Goal: Task Accomplishment & Management: Manage account settings

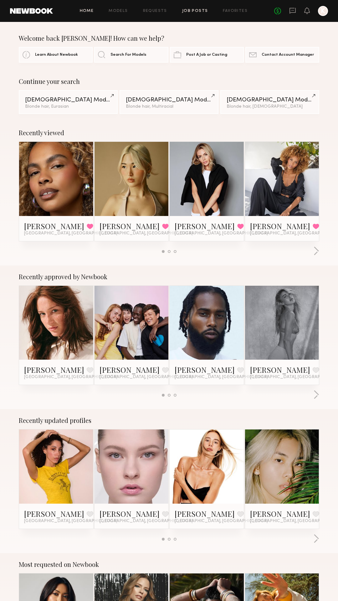
click at [190, 11] on link "Job Posts" at bounding box center [195, 11] width 26 height 4
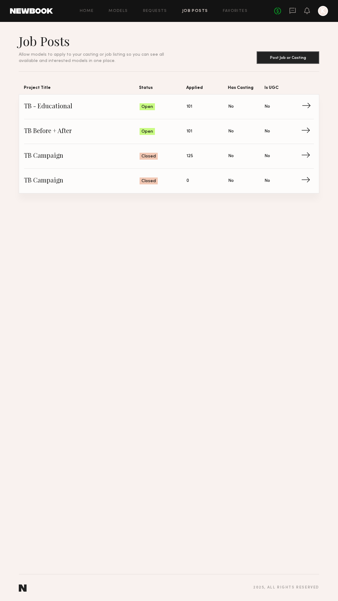
click at [304, 105] on span "→" at bounding box center [308, 106] width 13 height 9
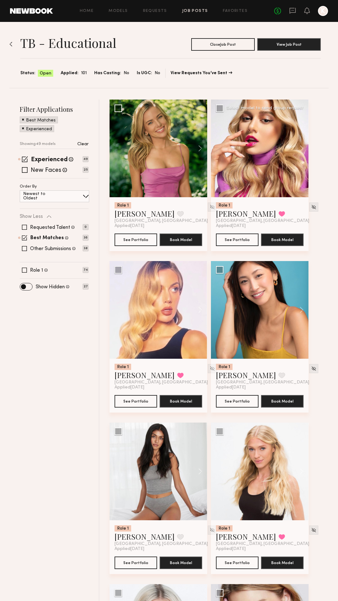
click at [253, 161] on div at bounding box center [260, 148] width 98 height 98
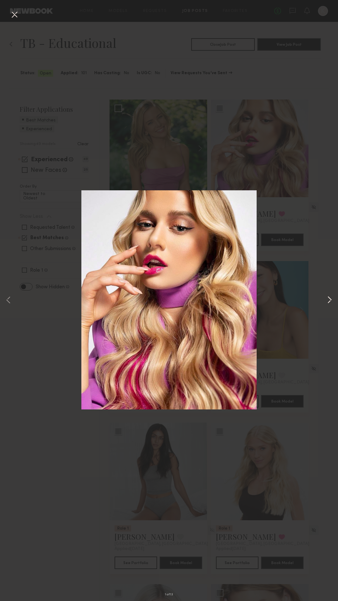
click at [333, 303] on button at bounding box center [330, 300] width 8 height 480
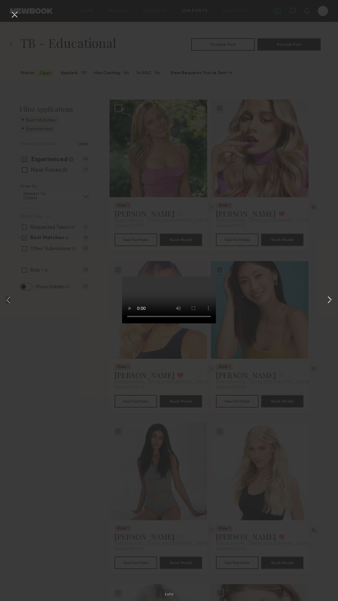
click at [333, 303] on button at bounding box center [330, 300] width 8 height 480
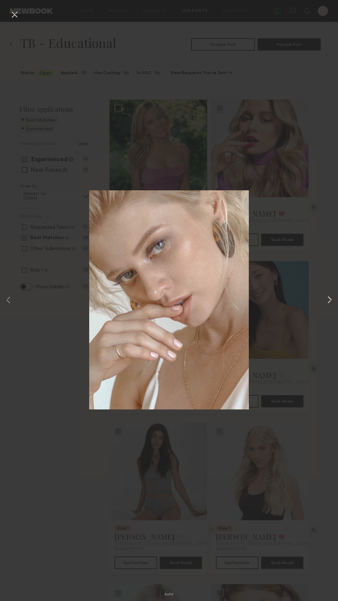
click at [333, 303] on button at bounding box center [330, 300] width 8 height 480
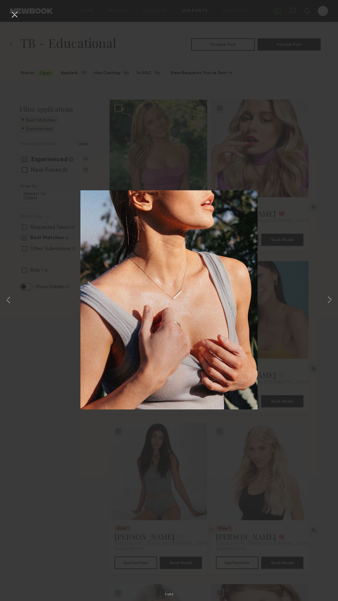
click at [313, 226] on div "7 of 13" at bounding box center [169, 300] width 338 height 601
click at [15, 15] on button at bounding box center [14, 14] width 10 height 11
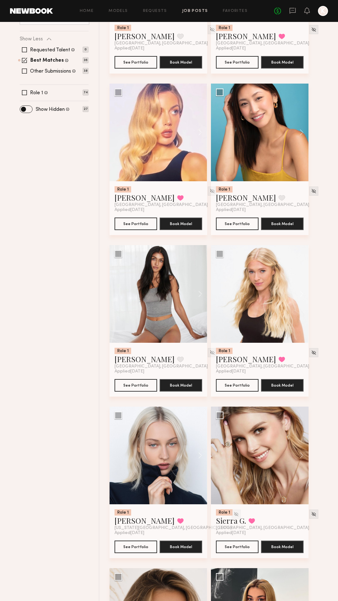
scroll to position [179, 0]
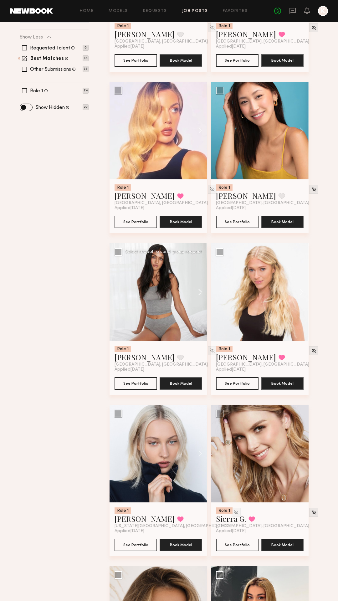
click at [199, 292] on button at bounding box center [197, 292] width 20 height 98
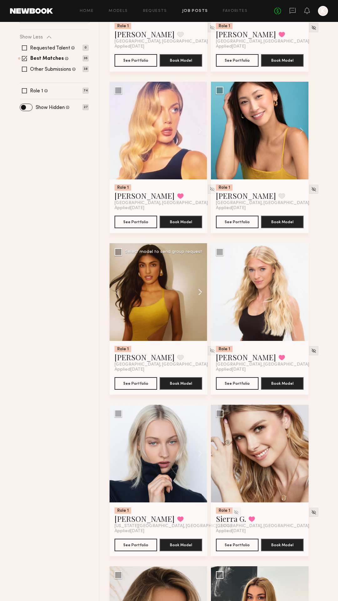
click at [199, 292] on button at bounding box center [197, 292] width 20 height 98
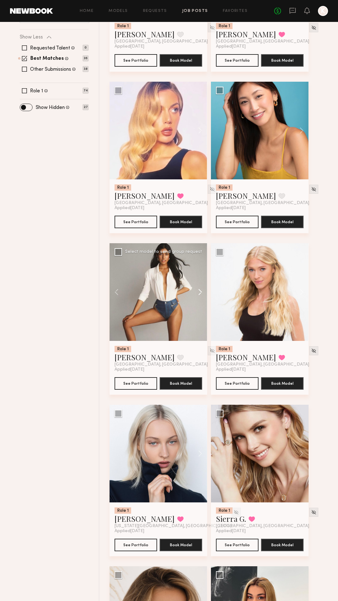
click at [199, 292] on button at bounding box center [197, 292] width 20 height 98
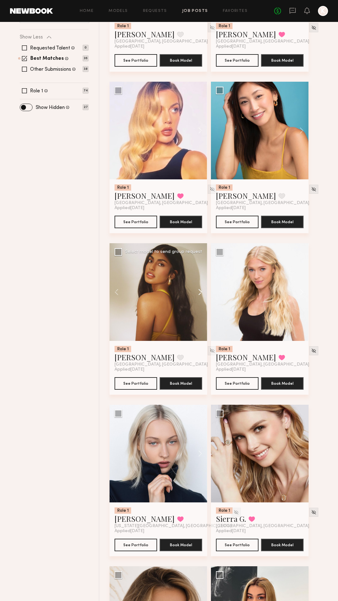
click at [199, 292] on button at bounding box center [197, 292] width 20 height 98
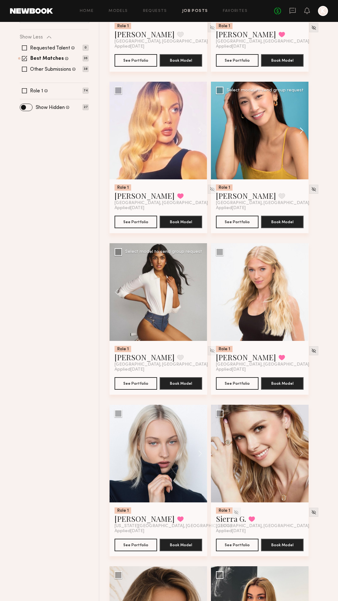
click at [303, 133] on button at bounding box center [298, 131] width 20 height 98
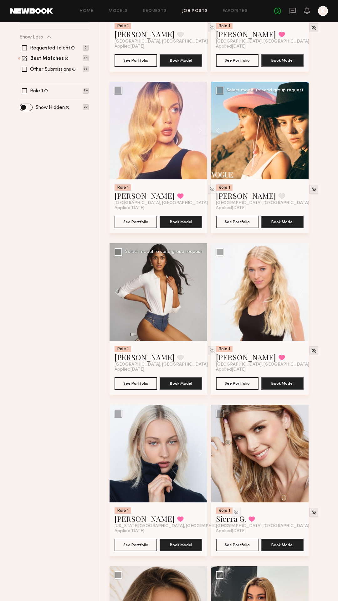
click at [303, 133] on button at bounding box center [298, 131] width 20 height 98
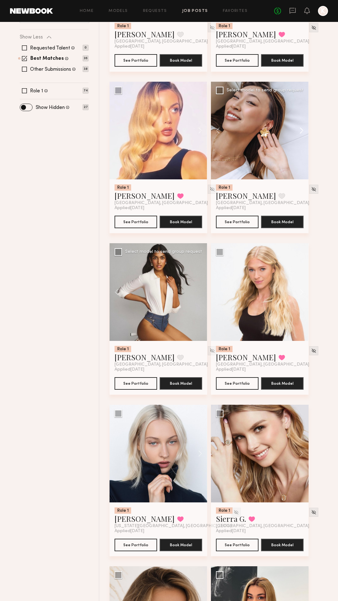
click at [303, 133] on button at bounding box center [298, 131] width 20 height 98
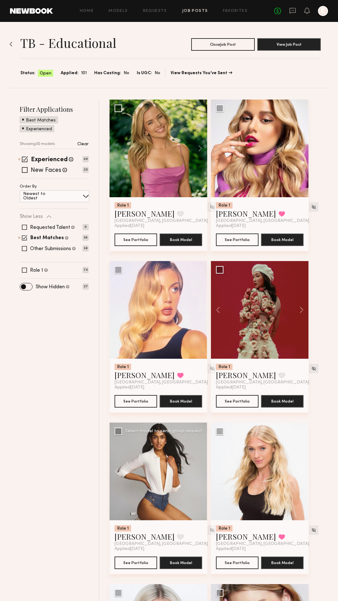
scroll to position [0, 0]
click at [185, 11] on link "Job Posts" at bounding box center [195, 11] width 26 height 4
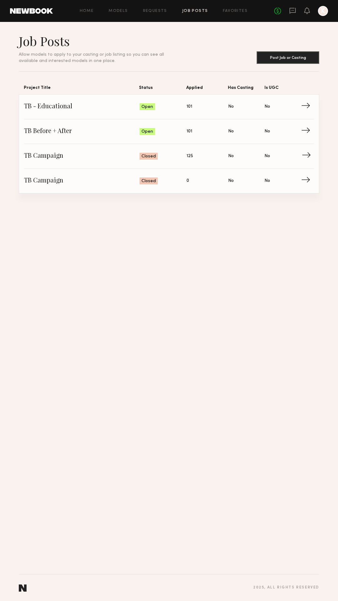
click at [86, 153] on span "TB Campaign" at bounding box center [81, 155] width 115 height 9
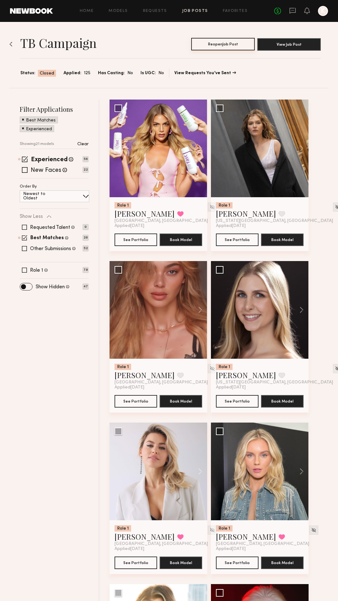
click at [234, 45] on button "Reopen Job Post" at bounding box center [223, 44] width 64 height 13
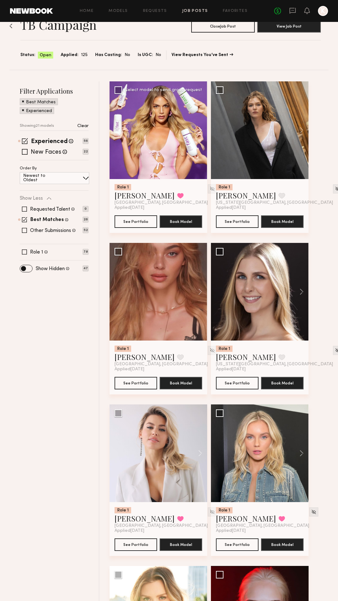
click at [199, 130] on button at bounding box center [197, 130] width 20 height 98
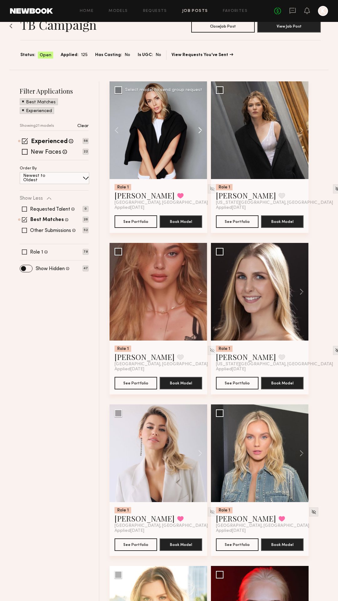
click at [199, 130] on button at bounding box center [197, 130] width 20 height 98
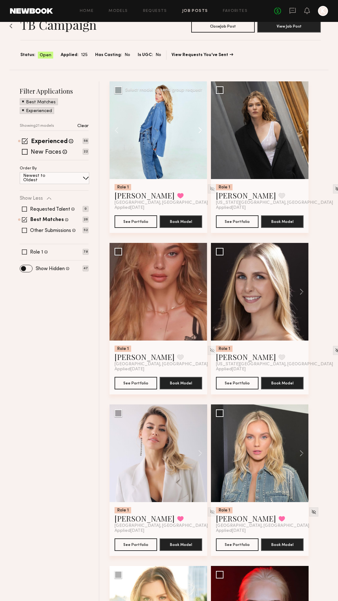
click at [199, 130] on button at bounding box center [197, 130] width 20 height 98
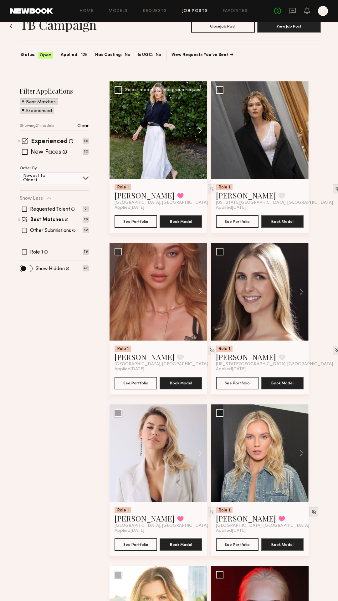
click at [199, 130] on button at bounding box center [197, 130] width 20 height 98
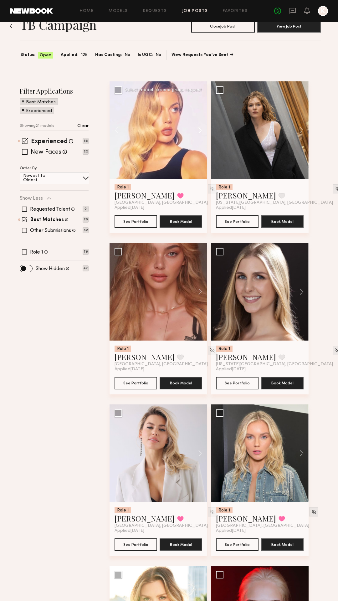
click at [200, 130] on button at bounding box center [197, 130] width 20 height 98
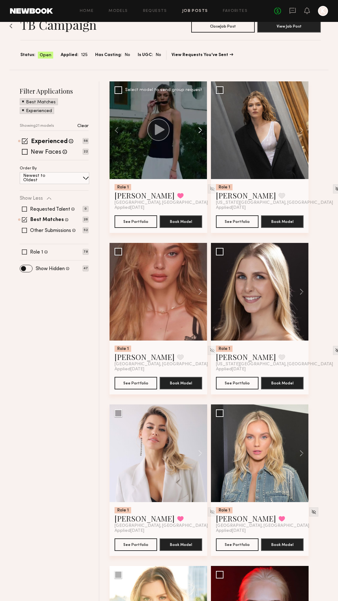
click at [200, 130] on button at bounding box center [197, 130] width 20 height 98
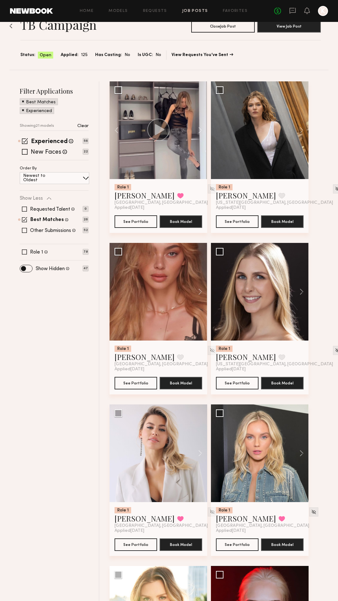
click at [155, 69] on div "TB Campaign Close Job Post View Job Post Status: Open Applied: 125 Has Casting:…" at bounding box center [168, 37] width 319 height 66
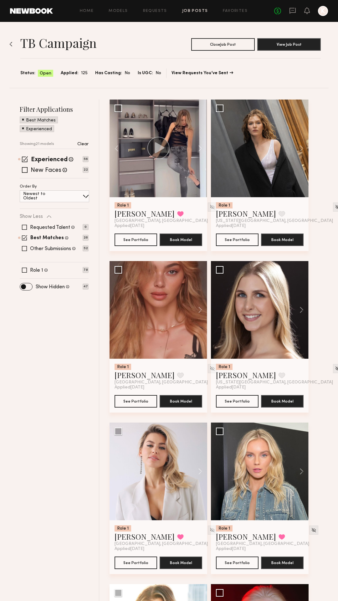
scroll to position [0, 0]
click at [203, 311] on button at bounding box center [197, 310] width 20 height 98
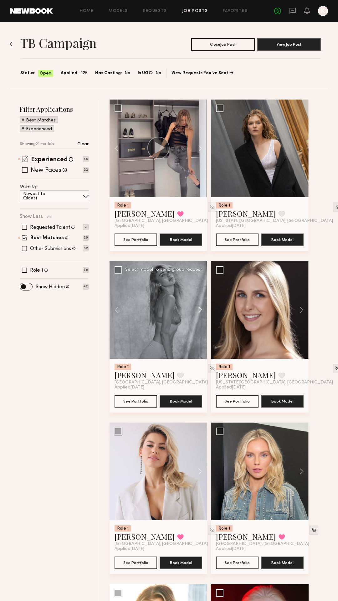
click at [203, 311] on button at bounding box center [197, 310] width 20 height 98
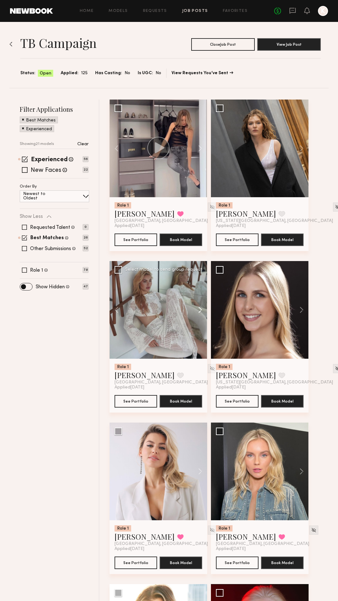
click at [203, 311] on button at bounding box center [197, 310] width 20 height 98
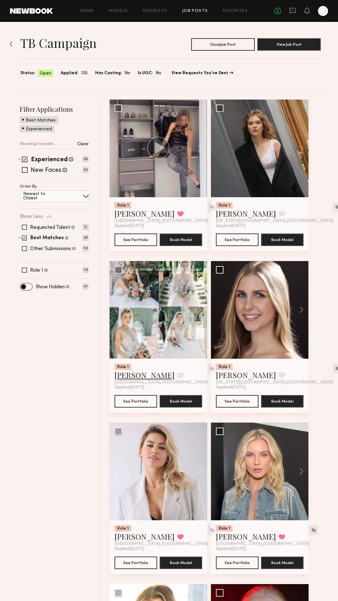
click at [129, 375] on link "Johanna C." at bounding box center [144, 375] width 60 height 10
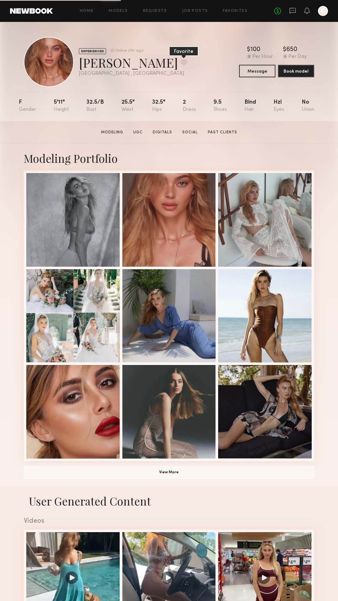
click at [180, 63] on button at bounding box center [183, 62] width 7 height 6
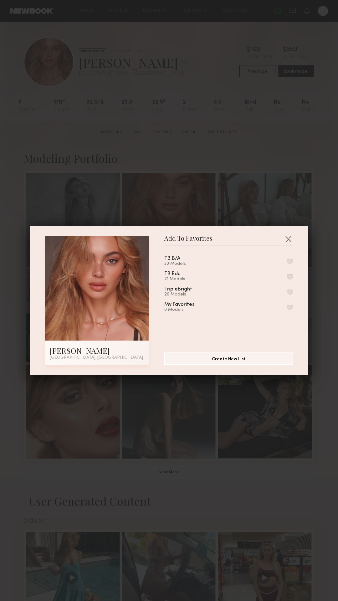
click at [288, 293] on button "button" at bounding box center [290, 292] width 7 height 6
click at [288, 238] on button "button" at bounding box center [288, 239] width 10 height 10
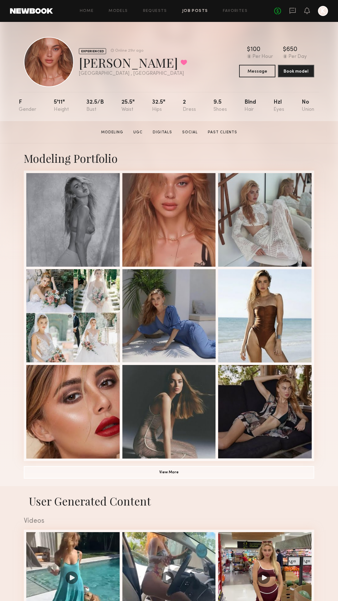
click at [196, 12] on link "Job Posts" at bounding box center [195, 11] width 26 height 4
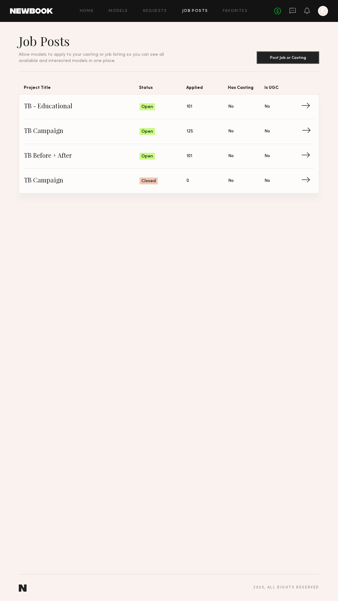
click at [58, 129] on span "TB Campaign" at bounding box center [81, 131] width 115 height 9
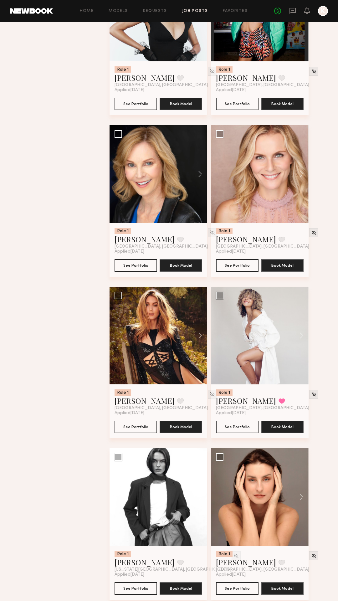
scroll to position [628, 0]
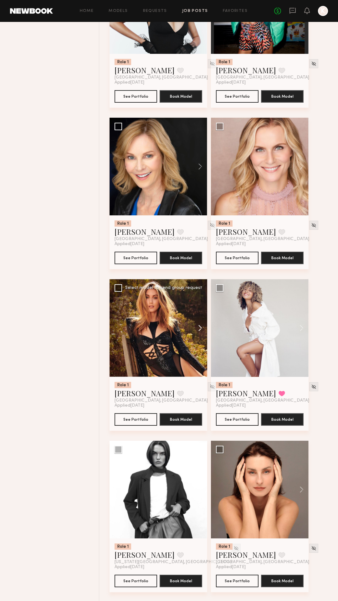
click at [202, 329] on button at bounding box center [197, 328] width 20 height 98
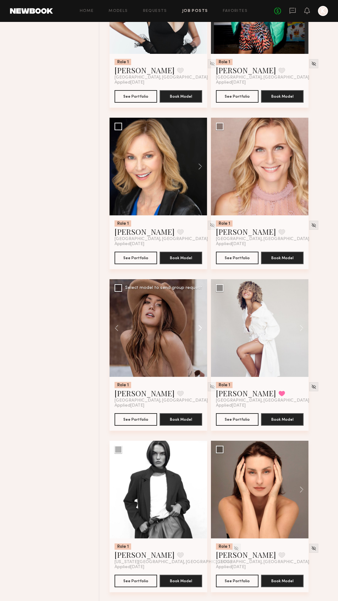
click at [202, 329] on button at bounding box center [197, 328] width 20 height 98
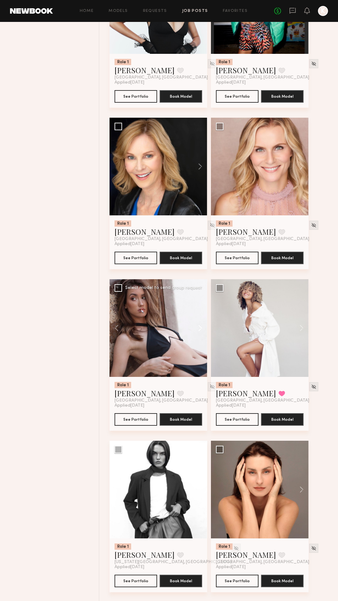
click at [202, 329] on button at bounding box center [197, 328] width 20 height 98
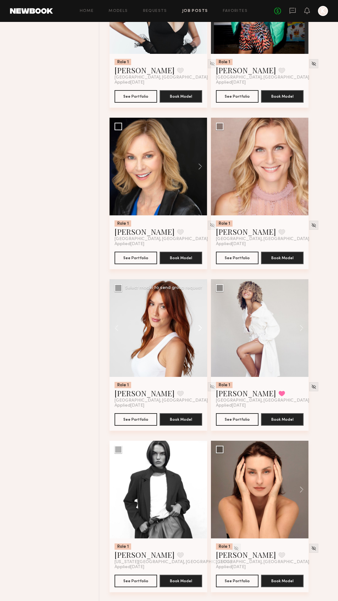
click at [202, 329] on button at bounding box center [197, 328] width 20 height 98
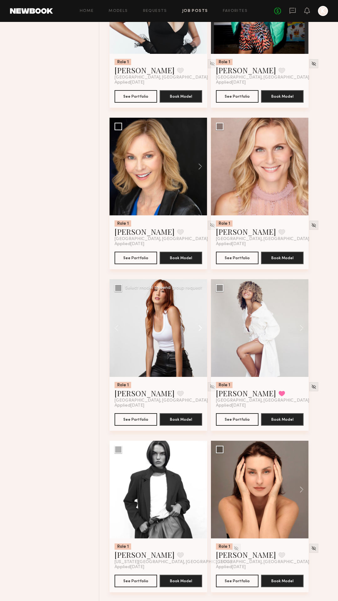
click at [202, 329] on button at bounding box center [197, 328] width 20 height 98
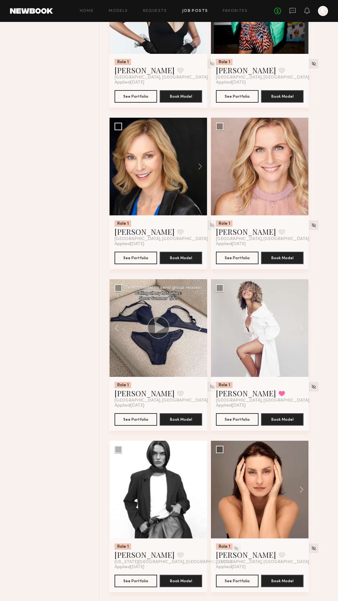
click at [202, 329] on button at bounding box center [197, 328] width 20 height 98
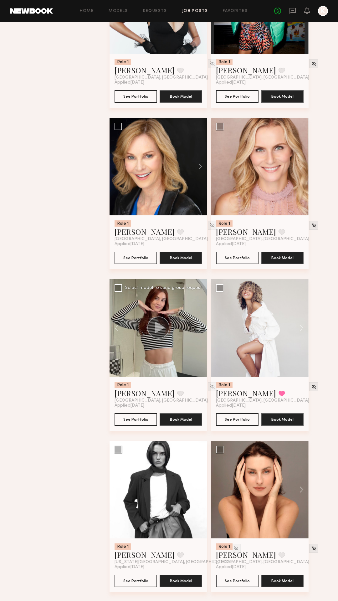
click at [202, 329] on button at bounding box center [197, 328] width 20 height 98
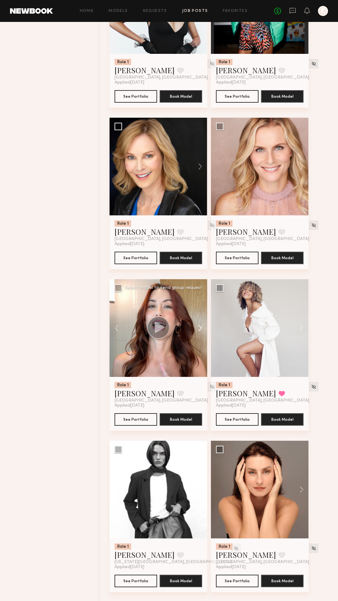
click at [202, 329] on button at bounding box center [197, 328] width 20 height 98
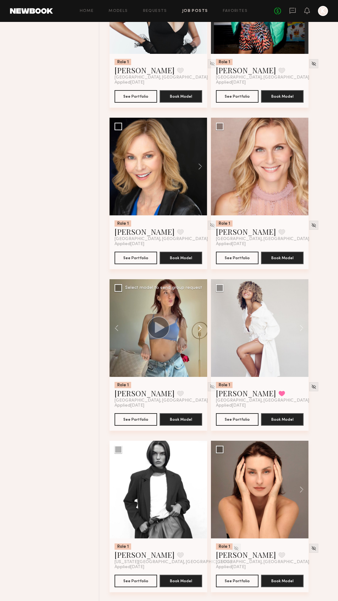
click at [202, 329] on button at bounding box center [197, 328] width 20 height 98
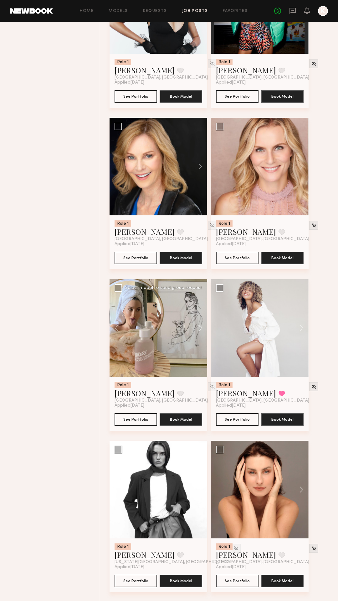
click at [202, 329] on button at bounding box center [197, 328] width 20 height 98
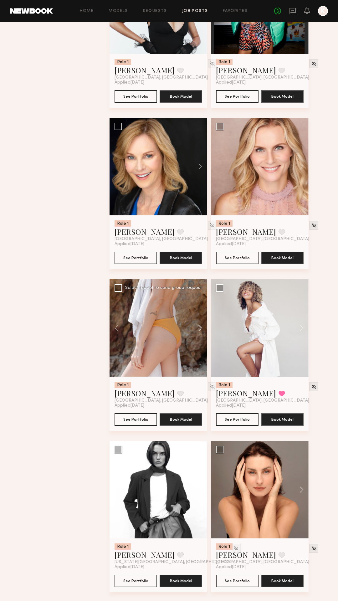
click at [202, 329] on button at bounding box center [197, 328] width 20 height 98
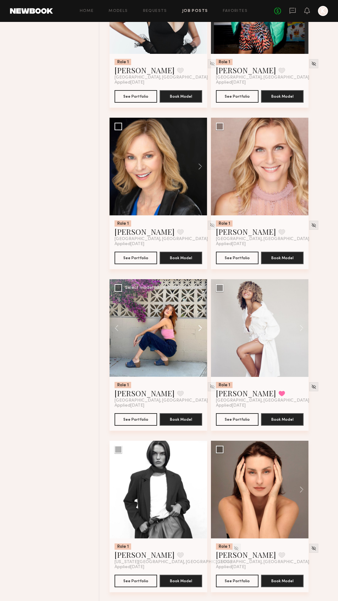
click at [202, 329] on button at bounding box center [197, 328] width 20 height 98
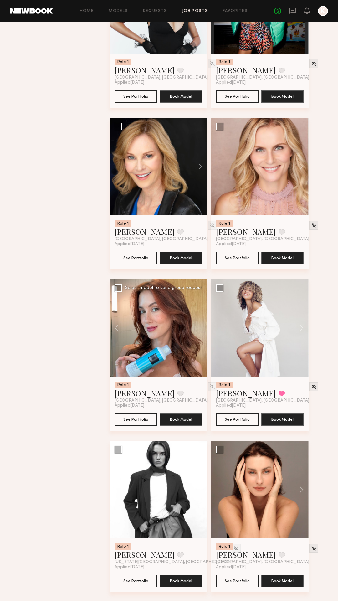
click at [202, 329] on div at bounding box center [158, 328] width 98 height 98
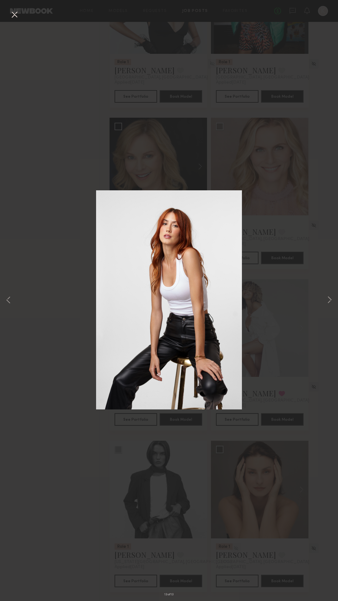
click at [13, 12] on button at bounding box center [14, 14] width 10 height 11
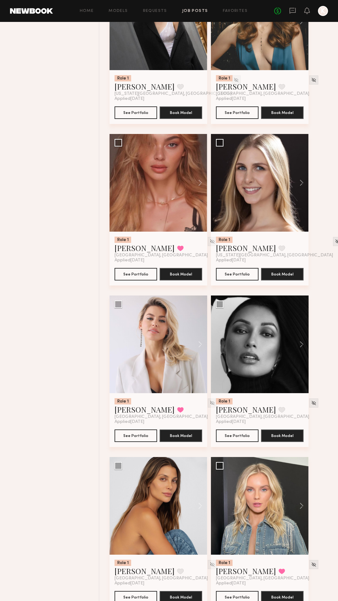
scroll to position [1419, 0]
click at [301, 343] on button at bounding box center [298, 344] width 20 height 98
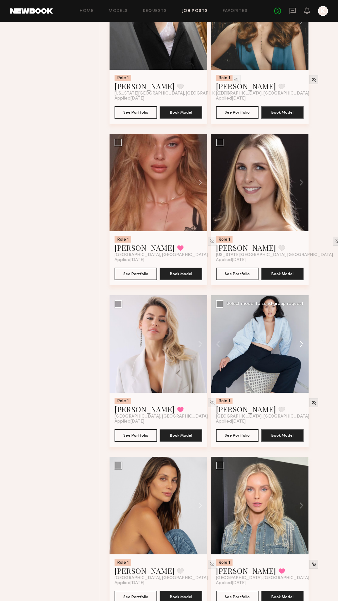
click at [301, 343] on button at bounding box center [298, 344] width 20 height 98
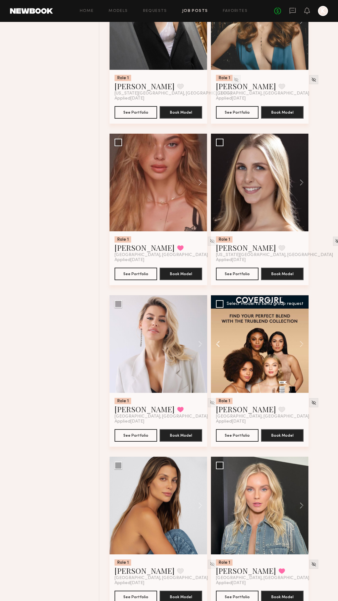
click at [215, 344] on button at bounding box center [221, 344] width 20 height 98
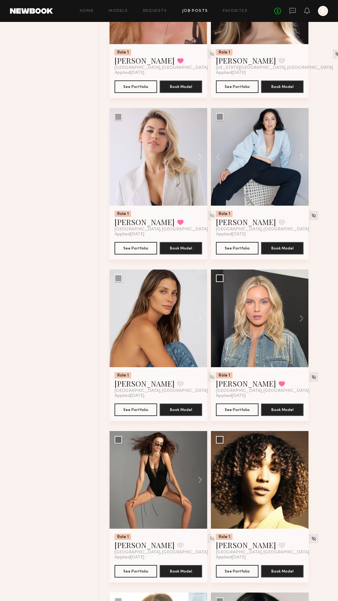
scroll to position [1606, 0]
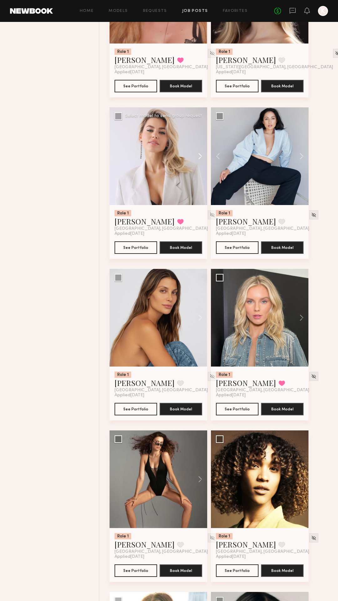
click at [200, 155] on button at bounding box center [197, 156] width 20 height 98
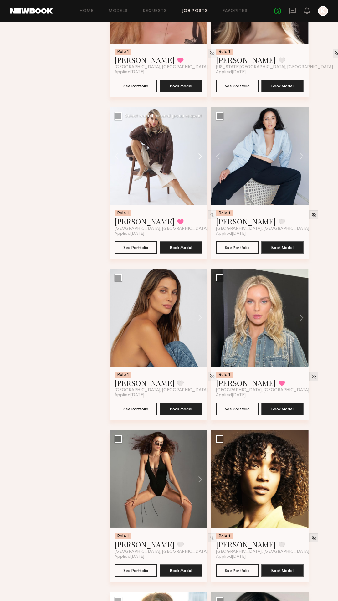
click at [200, 155] on button at bounding box center [197, 156] width 20 height 98
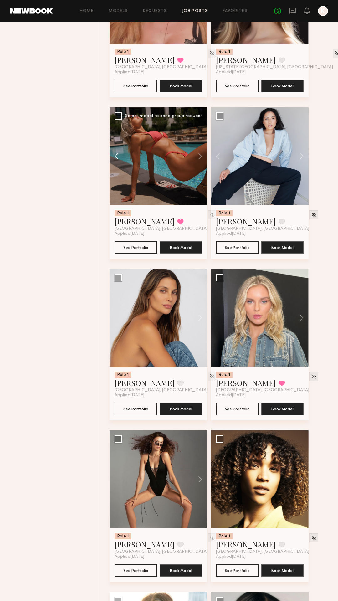
click at [114, 156] on button at bounding box center [119, 156] width 20 height 98
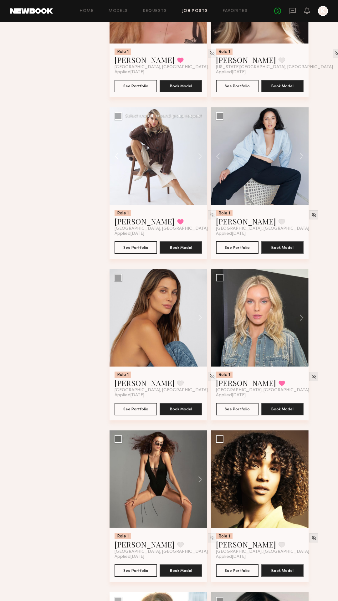
click at [114, 156] on button at bounding box center [119, 156] width 20 height 98
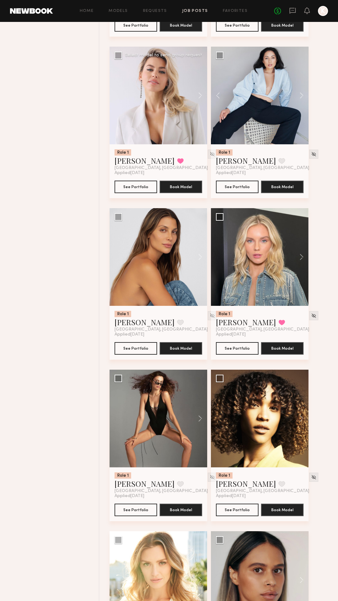
scroll to position [1668, 0]
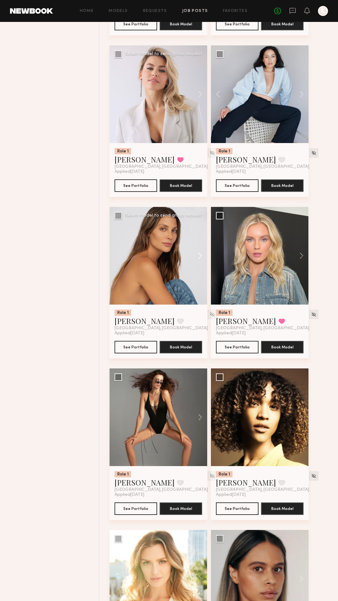
click at [201, 255] on button at bounding box center [197, 256] width 20 height 98
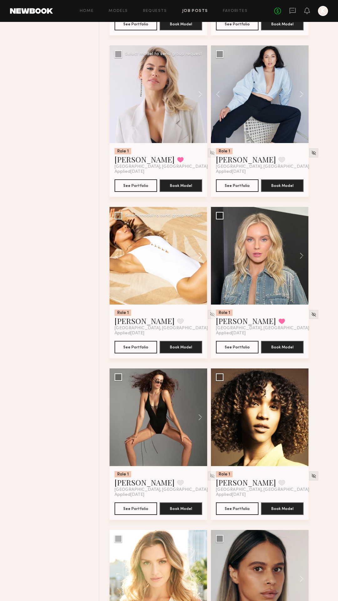
click at [201, 255] on button at bounding box center [197, 256] width 20 height 98
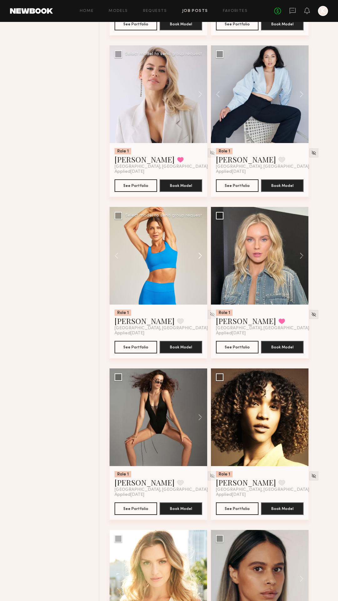
click at [201, 255] on button at bounding box center [197, 256] width 20 height 98
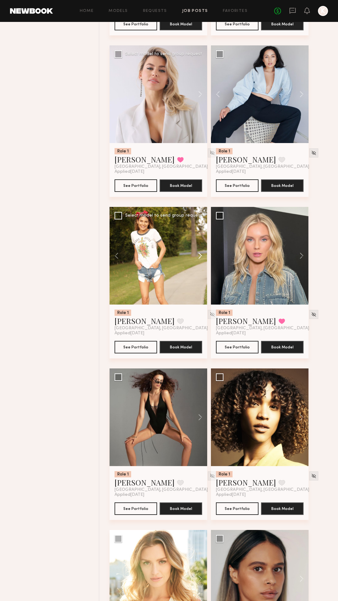
click at [201, 255] on button at bounding box center [197, 256] width 20 height 98
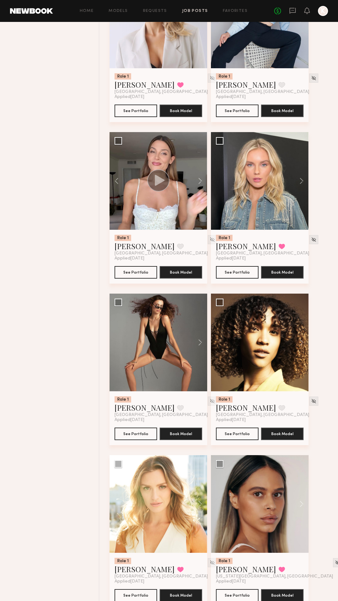
scroll to position [1744, 0]
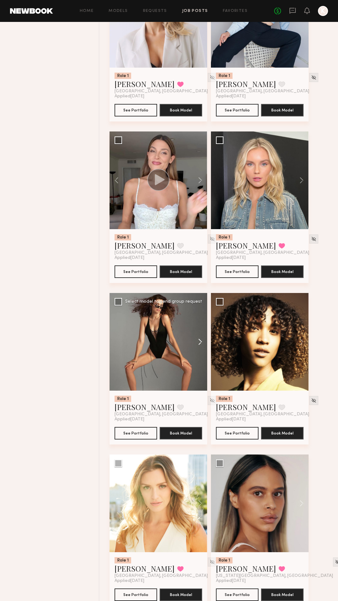
click at [201, 343] on button at bounding box center [197, 342] width 20 height 98
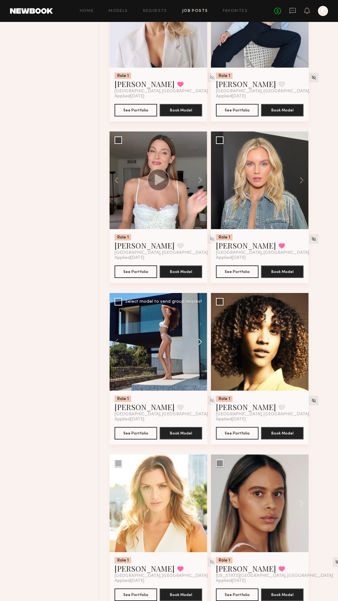
click at [201, 343] on button at bounding box center [197, 342] width 20 height 98
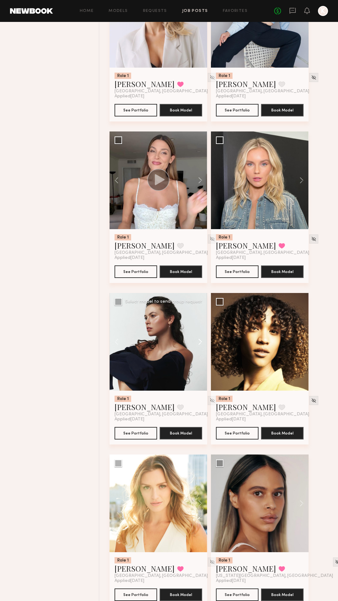
click at [201, 343] on button at bounding box center [197, 342] width 20 height 98
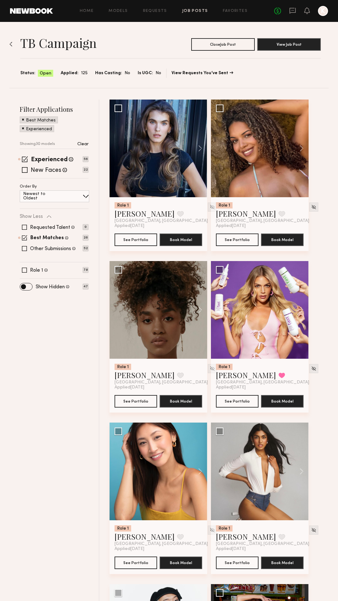
scroll to position [0, 0]
click at [24, 158] on span at bounding box center [25, 159] width 6 height 6
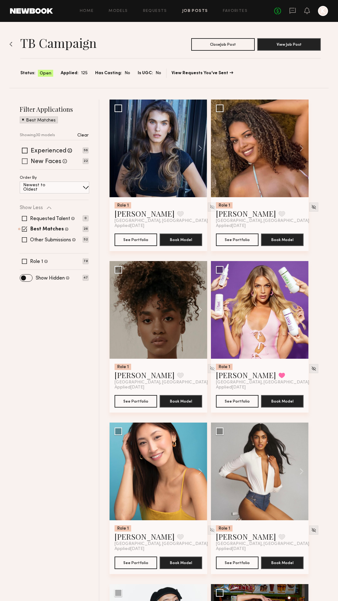
click at [24, 158] on span at bounding box center [25, 161] width 6 height 6
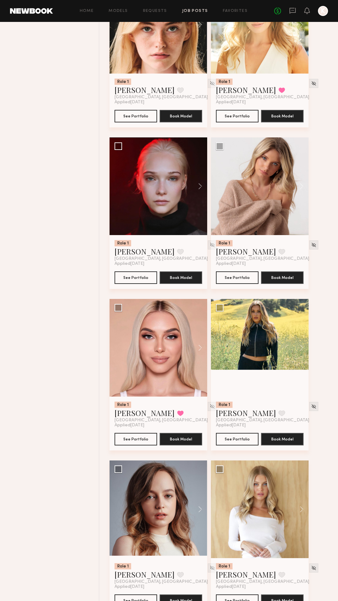
scroll to position [608, 0]
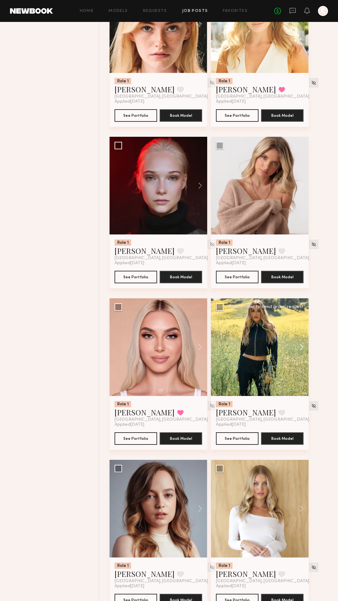
click at [305, 350] on button at bounding box center [298, 347] width 20 height 98
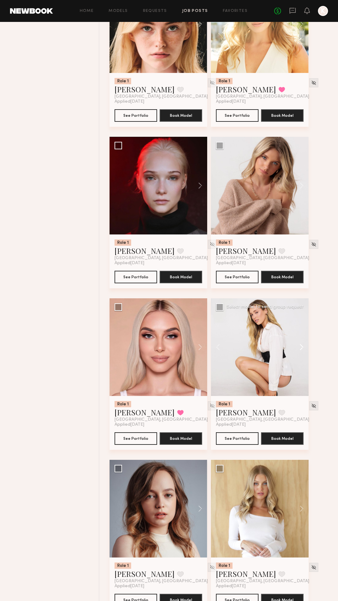
click at [305, 350] on button at bounding box center [298, 347] width 20 height 98
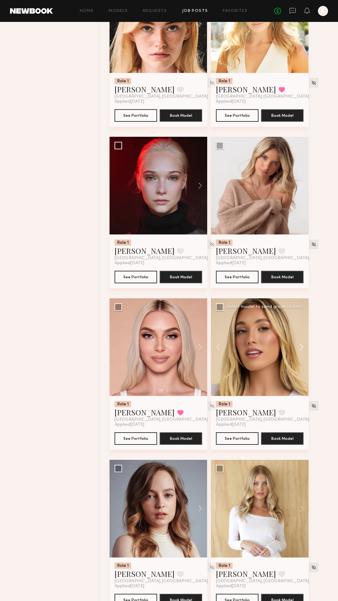
click at [305, 350] on button at bounding box center [298, 347] width 20 height 98
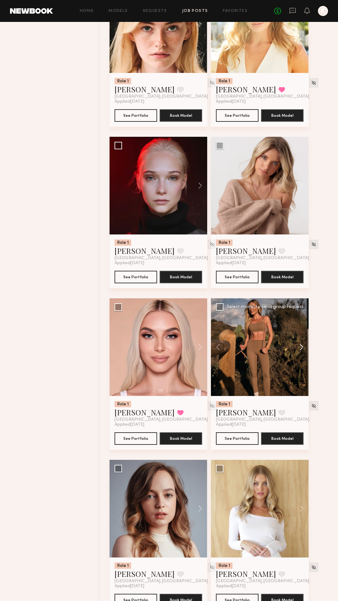
click at [305, 350] on button at bounding box center [298, 347] width 20 height 98
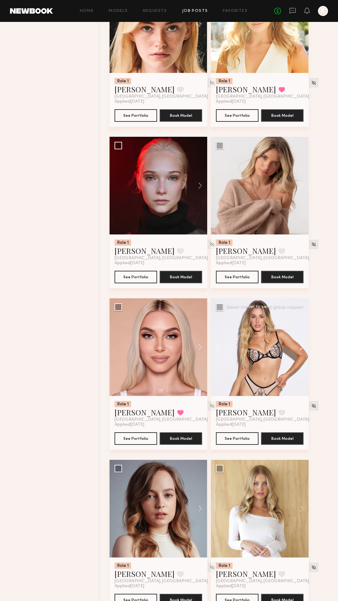
click at [305, 350] on button at bounding box center [298, 347] width 20 height 98
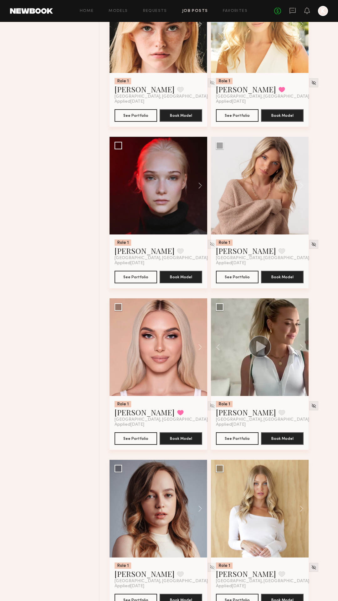
click at [317, 346] on div "Role 1 Jessica E. Favorited Miami, FL Applied 09/12/2025 See Portfolio Book Mod…" at bounding box center [220, 540] width 223 height 2098
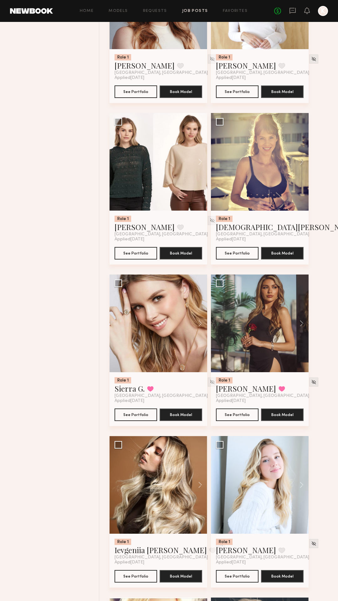
scroll to position [1117, 0]
click at [302, 321] on button at bounding box center [298, 323] width 20 height 98
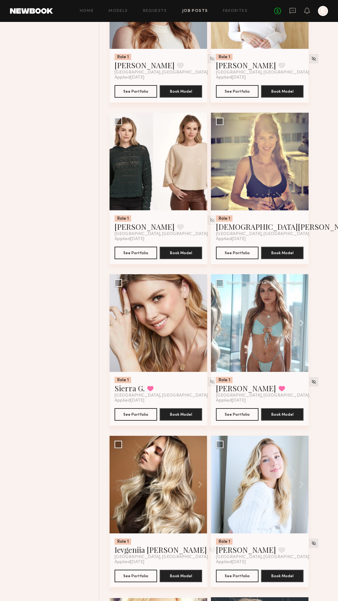
click at [302, 322] on button at bounding box center [298, 323] width 20 height 98
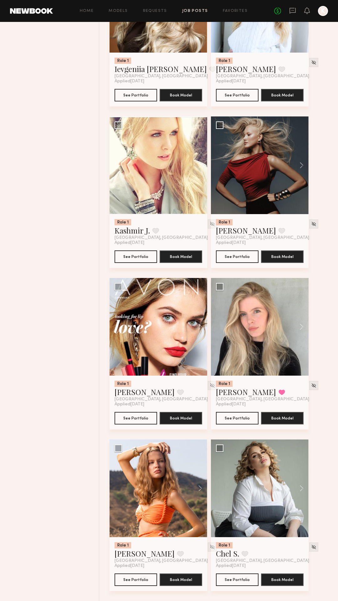
scroll to position [1597, 0]
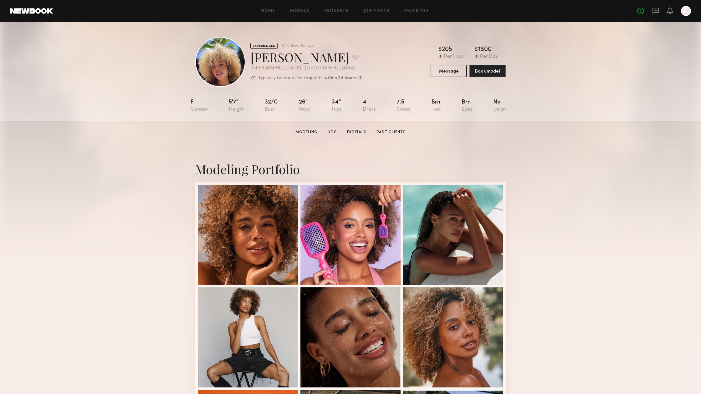
click at [389, 65] on div "EXPERIENCED Online 6hr ago Maya A. Favorite Los Angeles , CA Typically responds…" at bounding box center [350, 62] width 310 height 50
click at [383, 9] on link "Job Posts" at bounding box center [377, 11] width 26 height 4
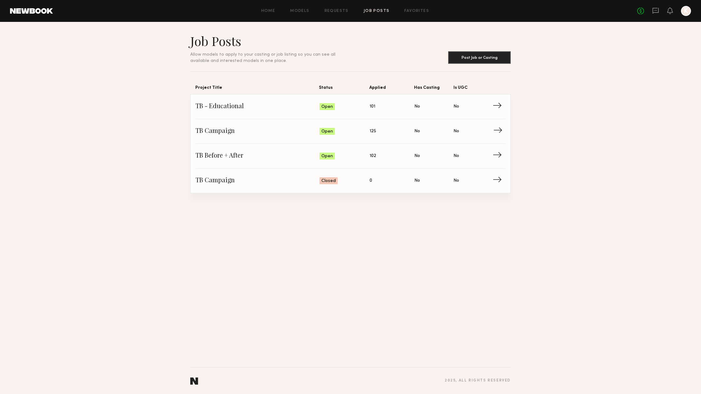
click at [331, 132] on span "Open" at bounding box center [327, 132] width 12 height 6
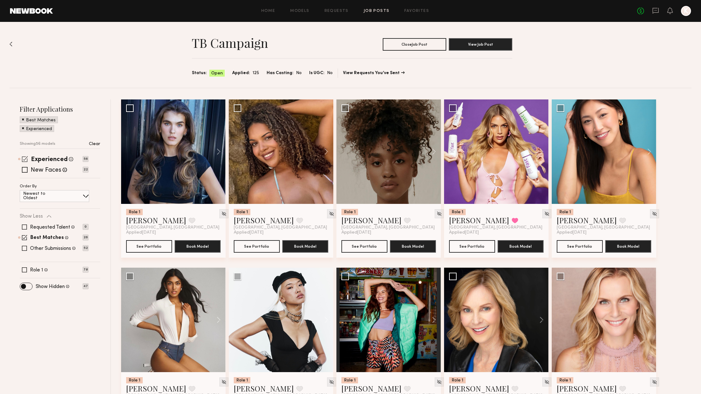
click at [23, 160] on span at bounding box center [25, 159] width 6 height 6
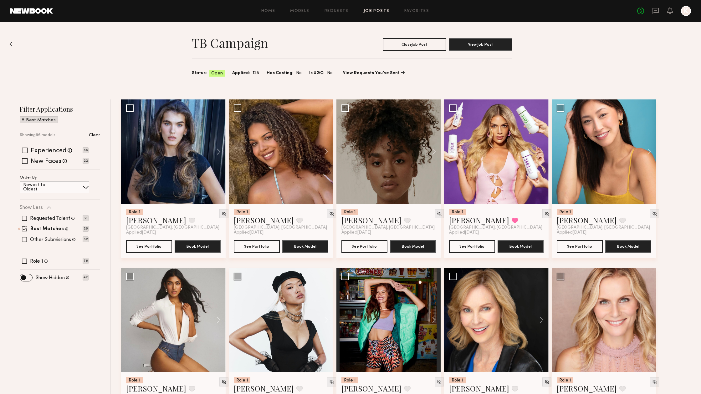
click at [23, 118] on span at bounding box center [23, 119] width 2 height 6
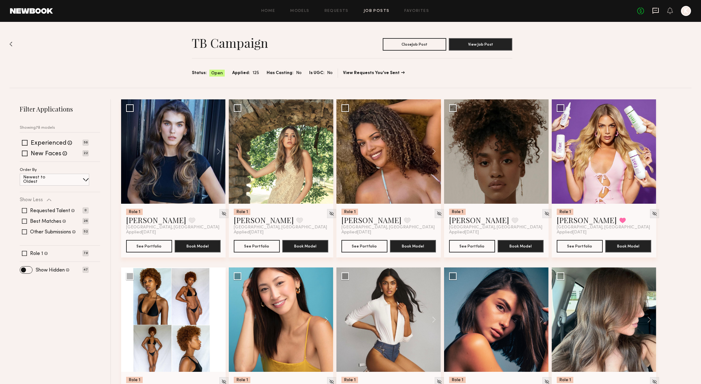
click at [652, 11] on icon at bounding box center [655, 11] width 6 height 6
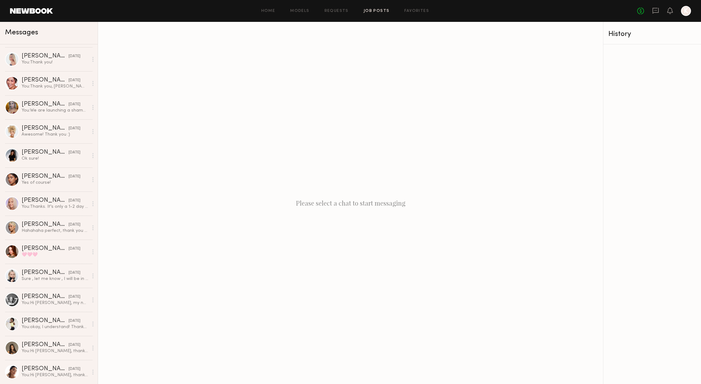
click at [384, 9] on link "Job Posts" at bounding box center [377, 11] width 26 height 4
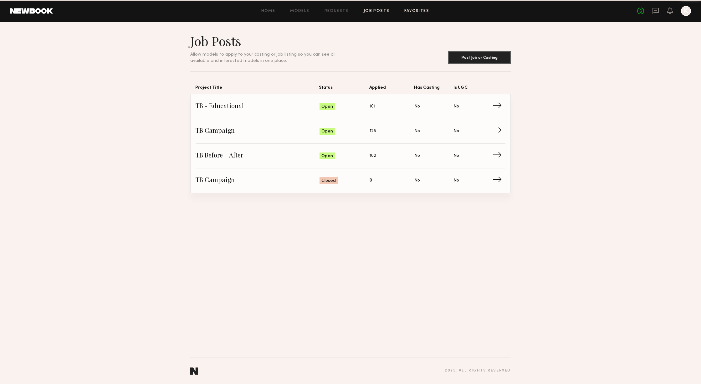
click at [412, 9] on link "Favorites" at bounding box center [416, 11] width 25 height 4
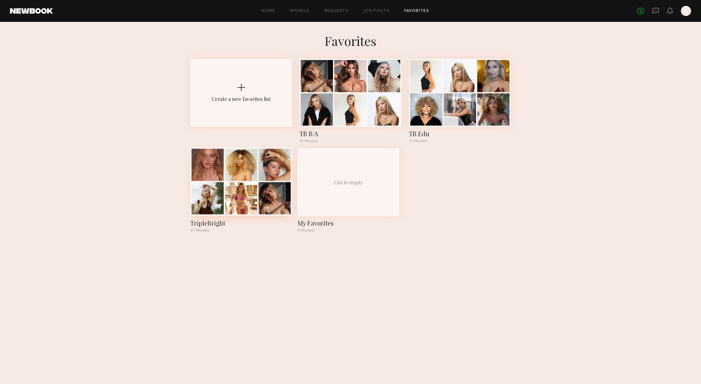
click at [263, 186] on div at bounding box center [274, 198] width 32 height 32
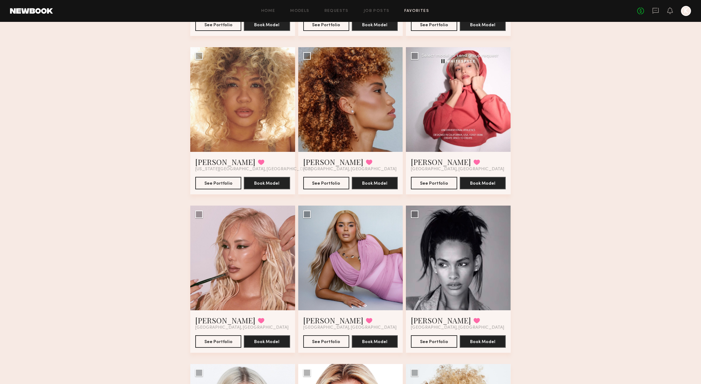
scroll to position [817, 0]
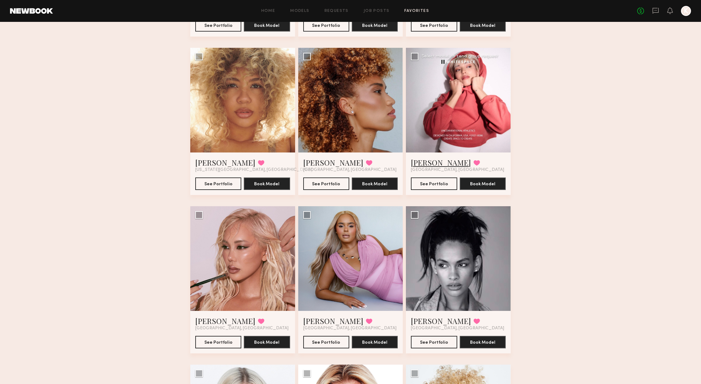
click at [428, 162] on link "[PERSON_NAME]" at bounding box center [441, 163] width 60 height 10
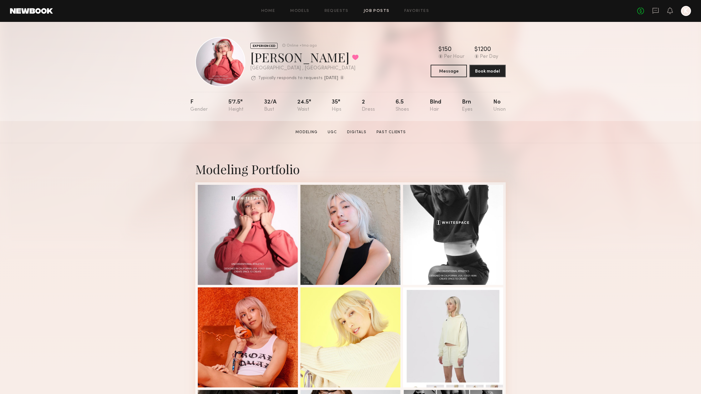
click at [378, 9] on link "Job Posts" at bounding box center [377, 11] width 26 height 4
